Goal: Task Accomplishment & Management: Use online tool/utility

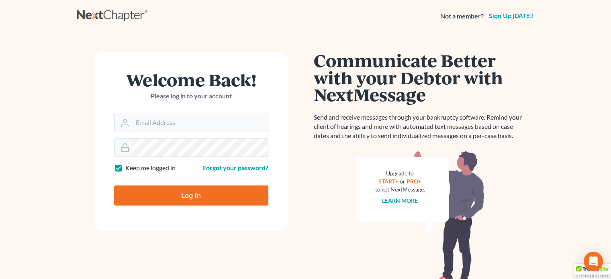
type input "[EMAIL_ADDRESS][DOMAIN_NAME]"
click at [225, 196] on input "Log In" at bounding box center [191, 196] width 154 height 20
type input "Thinking..."
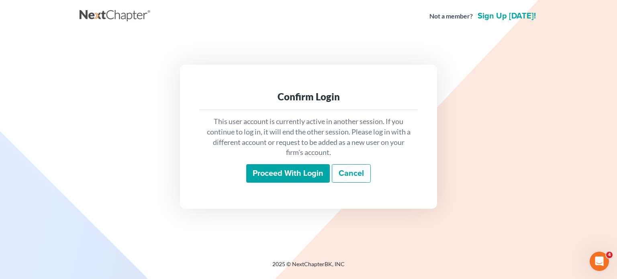
click at [290, 175] on input "Proceed with login" at bounding box center [288, 173] width 84 height 18
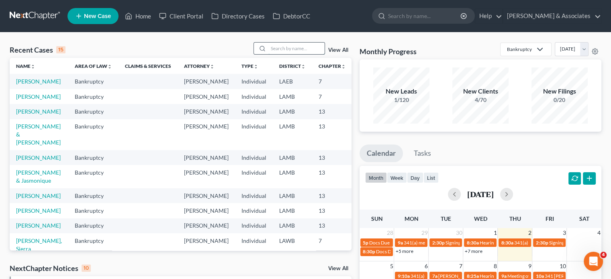
click at [280, 49] on input "search" at bounding box center [296, 49] width 56 height 12
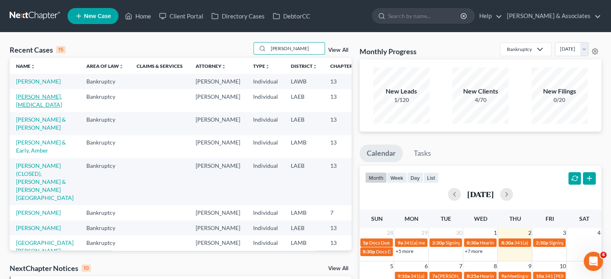
type input "stephens"
click at [29, 105] on link "Stephens, Tris" at bounding box center [39, 100] width 46 height 15
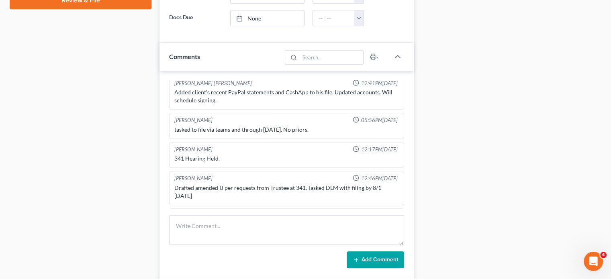
scroll to position [794, 0]
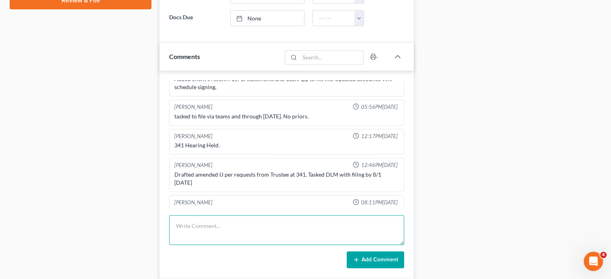
click at [216, 229] on textarea at bounding box center [286, 230] width 235 height 30
type textarea "Called to touch base about suspended TFS account. NA, LVM."
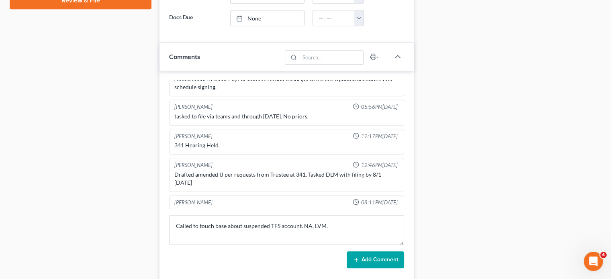
click at [376, 258] on button "Add Comment" at bounding box center [375, 259] width 57 height 17
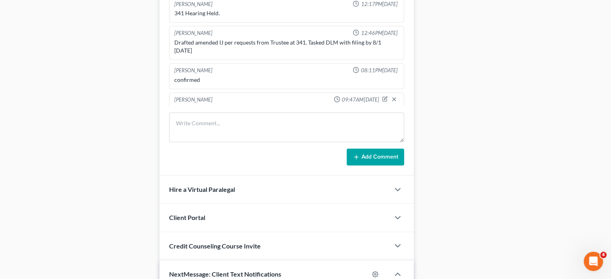
scroll to position [522, 0]
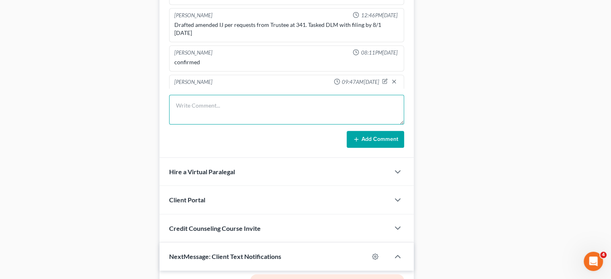
click at [235, 114] on textarea at bounding box center [286, 110] width 235 height 30
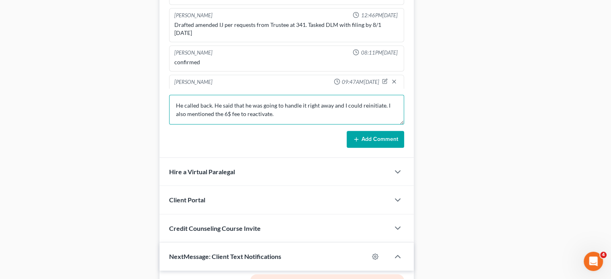
scroll to position [10, 0]
click at [178, 117] on textarea "He called back. He said that he was going to handle it right away and I could r…" at bounding box center [286, 110] width 235 height 30
paste textarea "October 03, 2025 Karie L Fahrenholz Trustee Payment $785.00 $10.99 $795.99"
click at [280, 114] on textarea "He called back. He said that he was going to handle it right away and I could r…" at bounding box center [286, 110] width 235 height 30
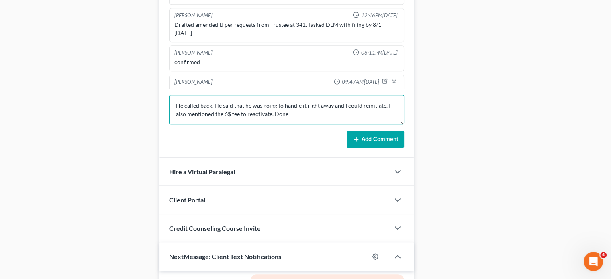
type textarea "He called back. He said that he was going to handle it right away and I could r…"
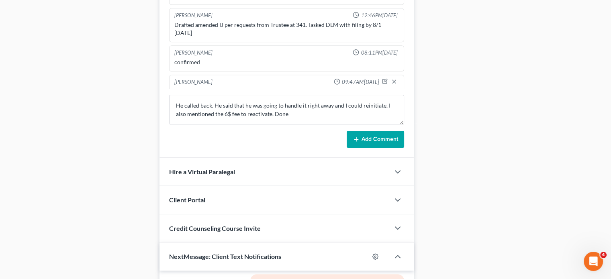
click at [371, 139] on button "Add Comment" at bounding box center [375, 139] width 57 height 17
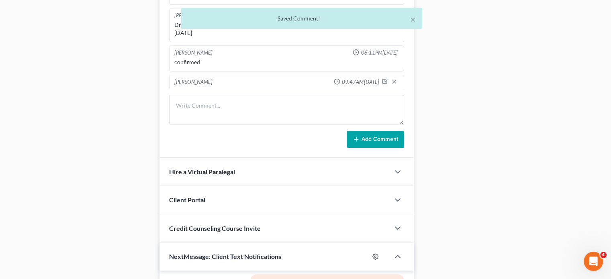
scroll to position [877, 0]
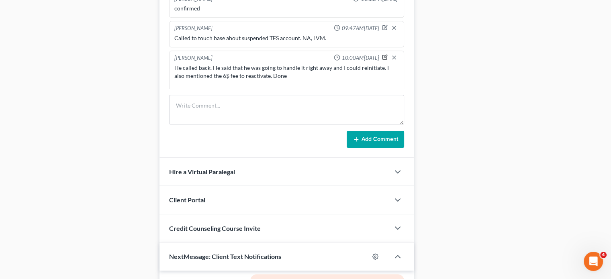
click at [382, 54] on icon "button" at bounding box center [385, 57] width 6 height 6
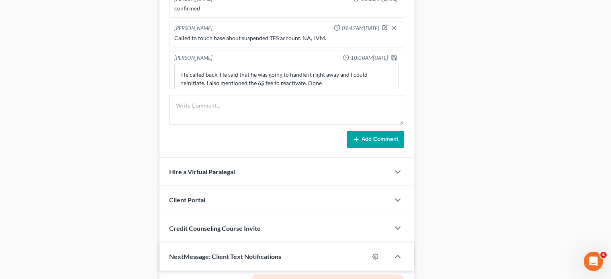
scroll to position [874, 0]
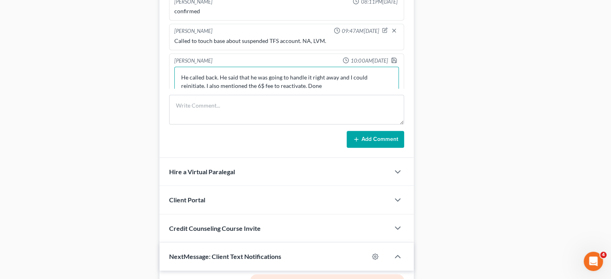
click at [319, 74] on textarea "He called back. He said that he was going to handle it right away and I could r…" at bounding box center [286, 82] width 225 height 30
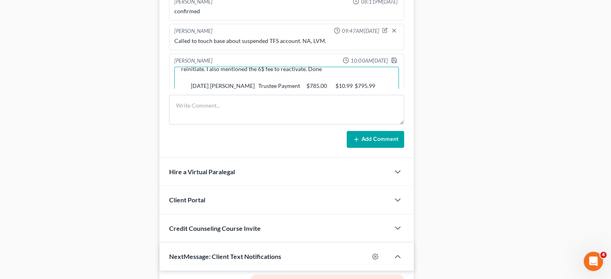
scroll to position [35, 0]
click at [215, 78] on textarea "He called back. He said that he was going to handle it right away and I could r…" at bounding box center [286, 82] width 225 height 30
type textarea "He called back. He said that he was going to handle it right away and I could r…"
click at [393, 58] on polyline "button" at bounding box center [394, 58] width 2 height 1
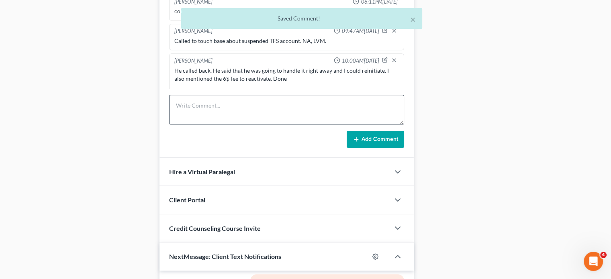
scroll to position [893, 0]
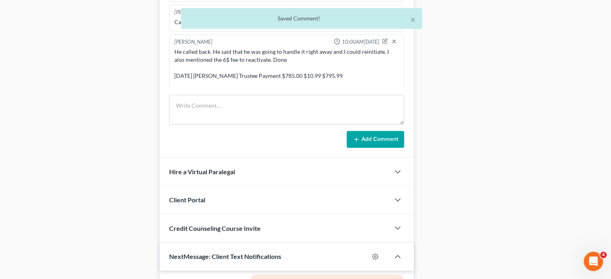
click at [55, 90] on div "Case Dashboard Payments Invoices Payments Payments Credit Report Client Profile" at bounding box center [81, 3] width 150 height 896
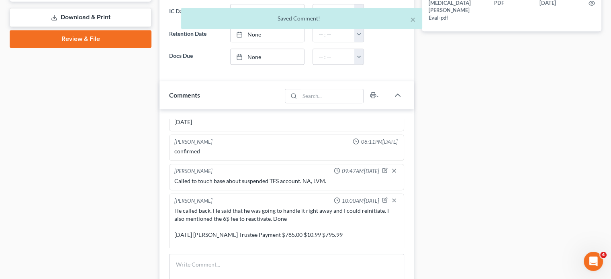
scroll to position [361, 0]
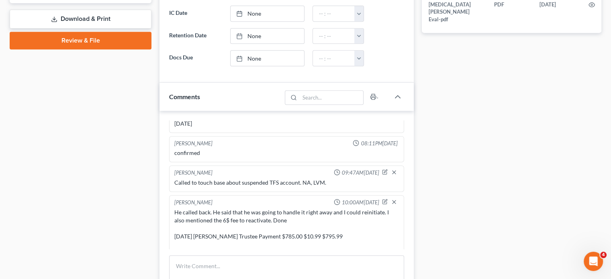
click at [382, 199] on div at bounding box center [391, 203] width 18 height 8
click at [382, 199] on icon "button" at bounding box center [385, 202] width 6 height 6
type textarea "He called back. He said that he was going to handle it right away and I could r…"
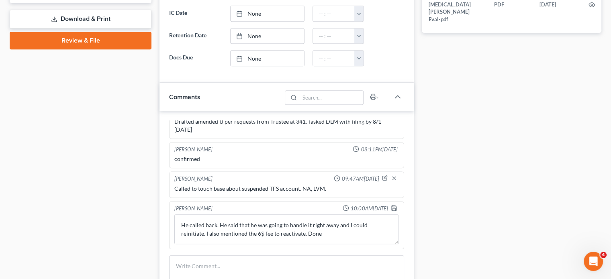
scroll to position [874, 0]
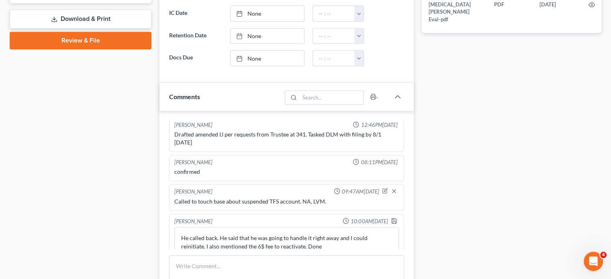
click at [94, 196] on div "Case Dashboard Payments Invoices Payments Payments Credit Report Client Profile" at bounding box center [81, 164] width 150 height 896
click at [391, 218] on icon "button" at bounding box center [394, 221] width 6 height 6
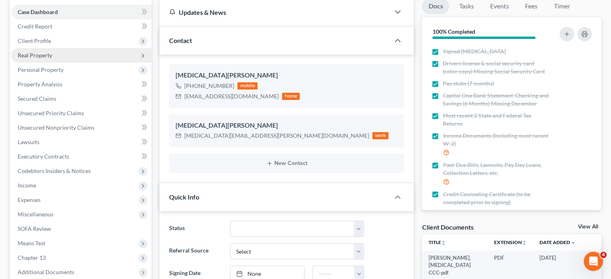
scroll to position [0, 0]
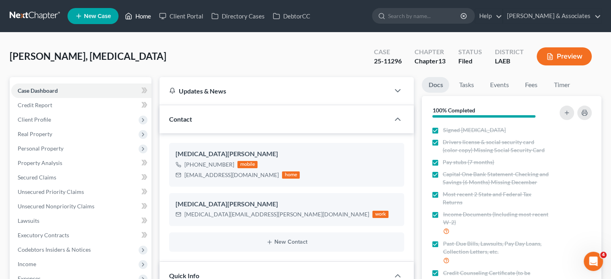
click at [138, 17] on link "Home" at bounding box center [138, 16] width 34 height 14
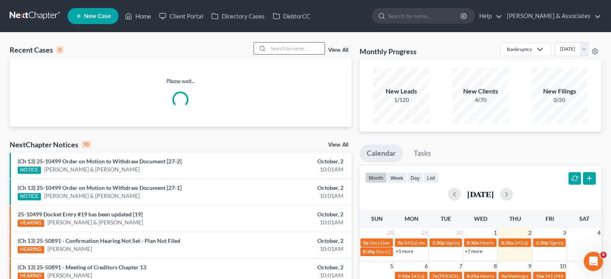
click at [281, 48] on input "search" at bounding box center [296, 49] width 56 height 12
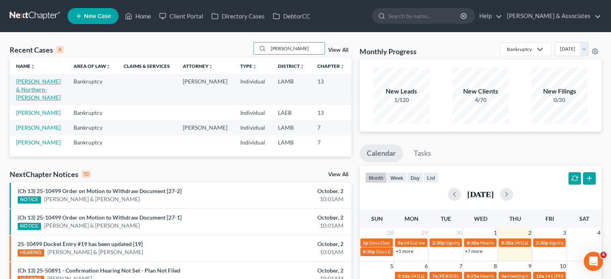
type input "Jackson, Kevin"
click at [22, 91] on link "Jackson, Kevin & Northern-Jackson, Rebecca" at bounding box center [38, 89] width 45 height 23
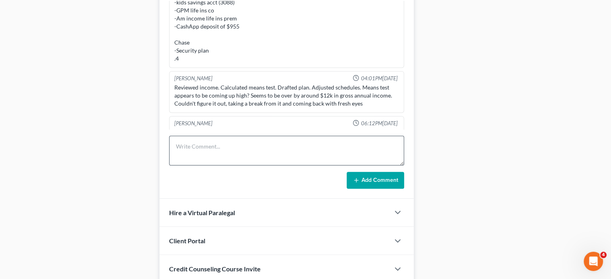
scroll to position [502, 0]
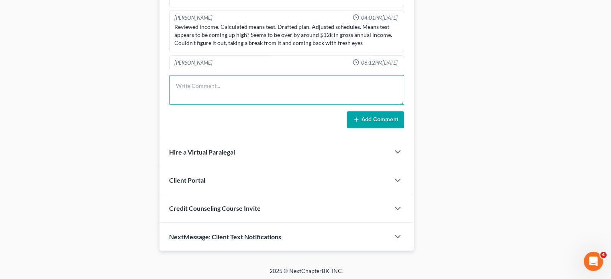
click at [214, 94] on textarea at bounding box center [286, 90] width 235 height 30
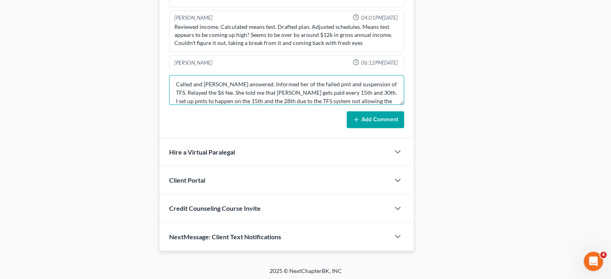
scroll to position [10, 0]
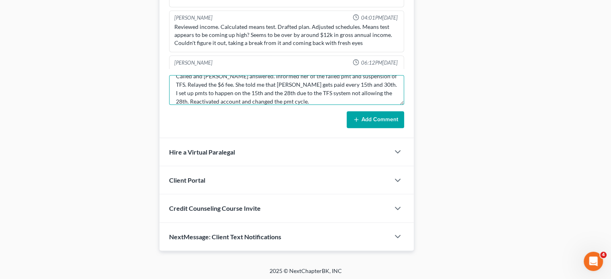
type textarea "Called and Rebecca answered. Informed her of the failed pmt and suspension of T…"
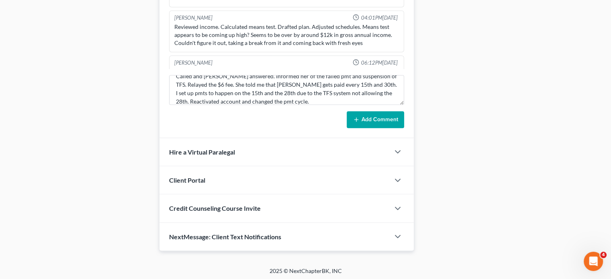
click at [379, 118] on button "Add Comment" at bounding box center [375, 119] width 57 height 17
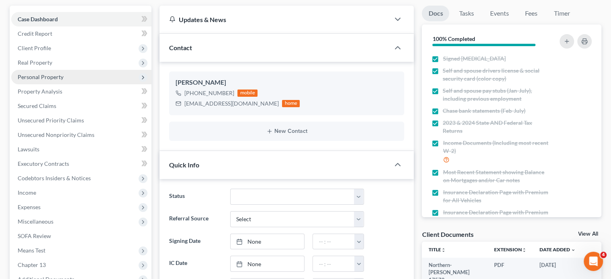
scroll to position [0, 0]
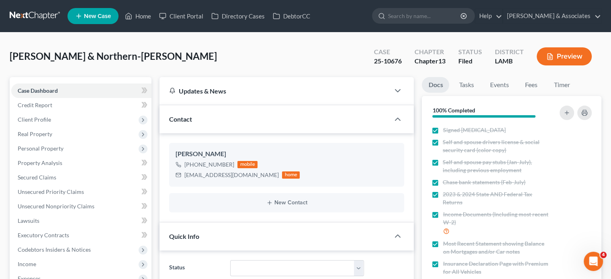
drag, startPoint x: 446, startPoint y: 18, endPoint x: 441, endPoint y: 26, distance: 9.6
click at [446, 18] on input "search" at bounding box center [425, 15] width 74 height 15
click at [141, 18] on link "Home" at bounding box center [138, 16] width 34 height 14
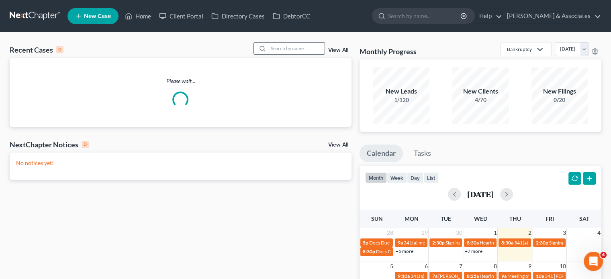
click at [285, 49] on input "search" at bounding box center [296, 49] width 56 height 12
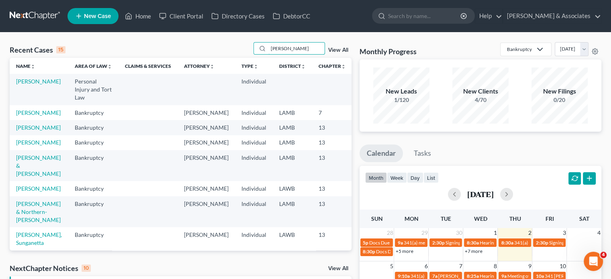
type input "tammy davis"
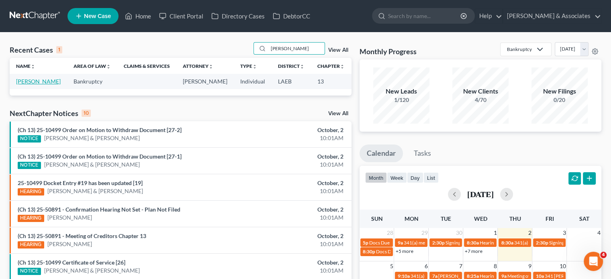
click at [24, 85] on link "Davis, Tammy" at bounding box center [38, 81] width 45 height 7
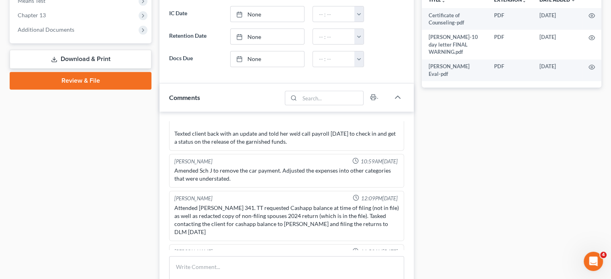
scroll to position [1762, 0]
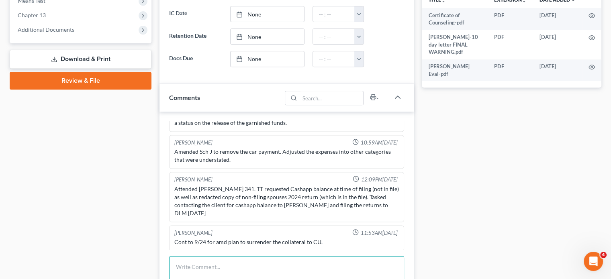
drag, startPoint x: 202, startPoint y: 260, endPoint x: 278, endPoint y: 265, distance: 76.5
click at [202, 260] on textarea at bounding box center [286, 271] width 235 height 30
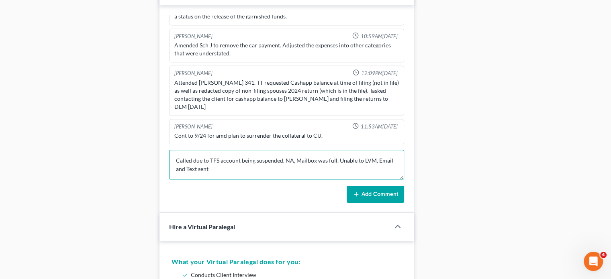
scroll to position [446, 0]
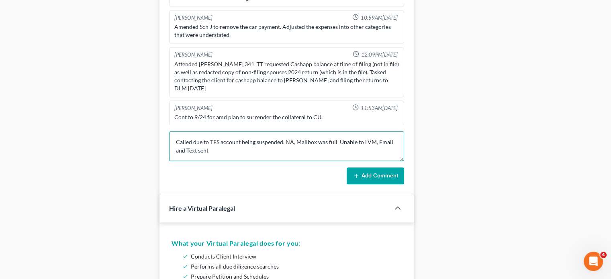
type textarea "Called due to TFS account being suspended. NA, Mailbox was full. Unable to LVM,…"
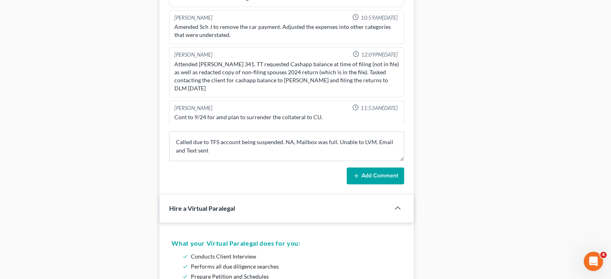
click at [383, 175] on button "Add Comment" at bounding box center [375, 175] width 57 height 17
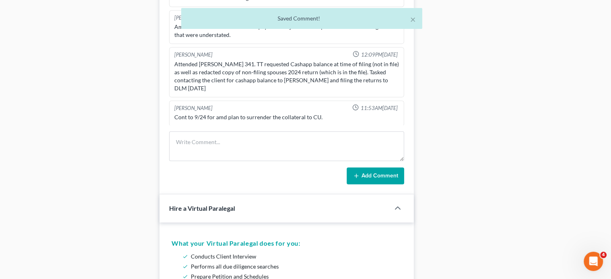
scroll to position [1799, 0]
